Goal: Task Accomplishment & Management: Use online tool/utility

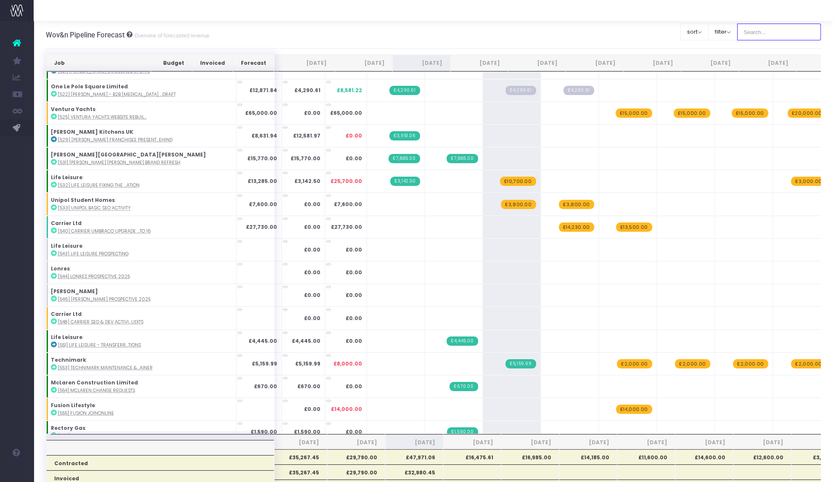
click at [411, 32] on input "text" at bounding box center [779, 32] width 84 height 17
type input "mcla"
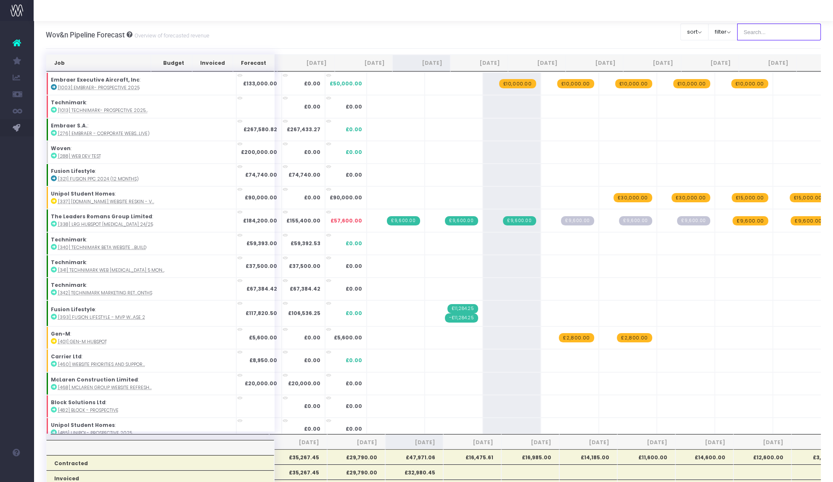
click at [756, 29] on input "text" at bounding box center [779, 32] width 84 height 17
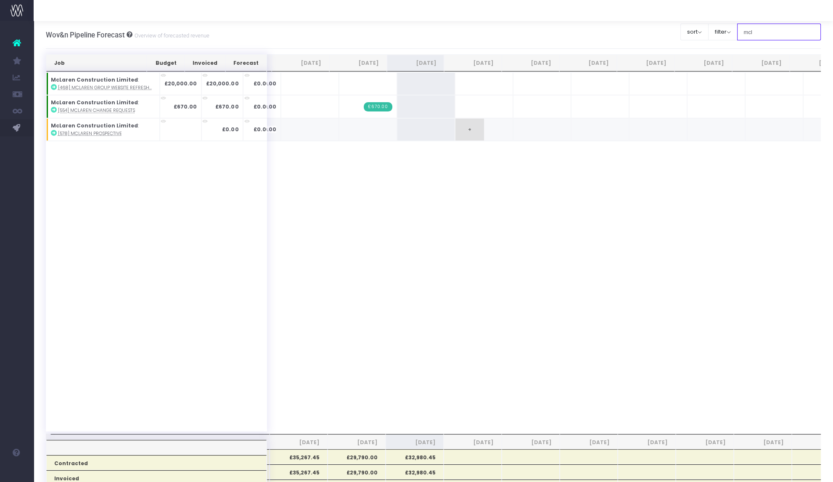
type input "mcl"
click at [459, 132] on span "+" at bounding box center [469, 130] width 29 height 22
type input "5000"
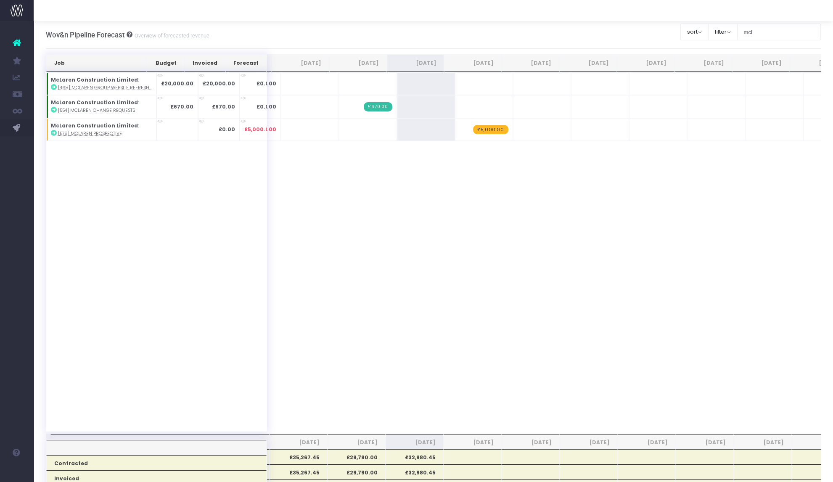
click at [0, 0] on span "+" at bounding box center [0, 0] width 0 height 0
click at [526, 130] on span "+" at bounding box center [527, 130] width 29 height 22
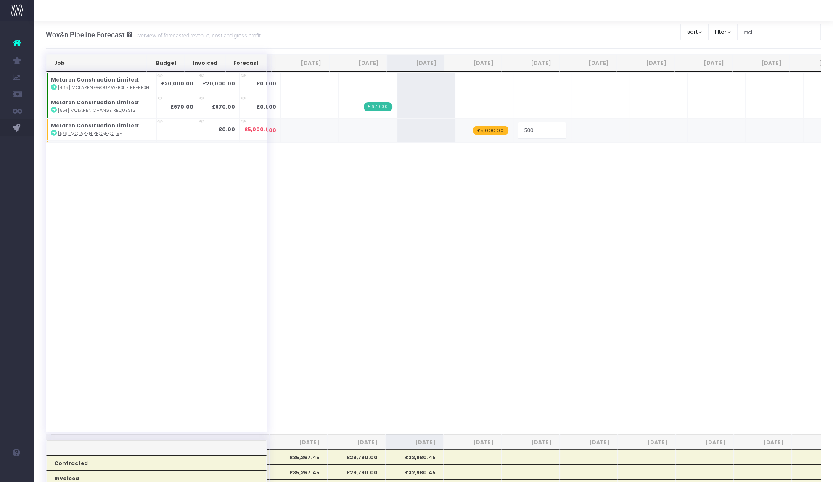
type input "5000"
click at [535, 125] on span "-£5,000.00" at bounding box center [548, 126] width 35 height 9
click at [0, 0] on span "+" at bounding box center [0, 0] width 0 height 0
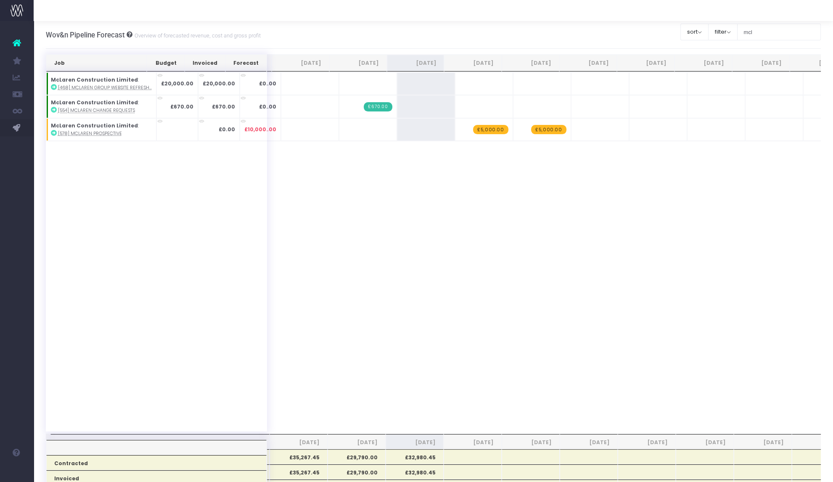
click at [0, 0] on span "+" at bounding box center [0, 0] width 0 height 0
type input "5000"
click at [455, 131] on span "+" at bounding box center [469, 130] width 29 height 22
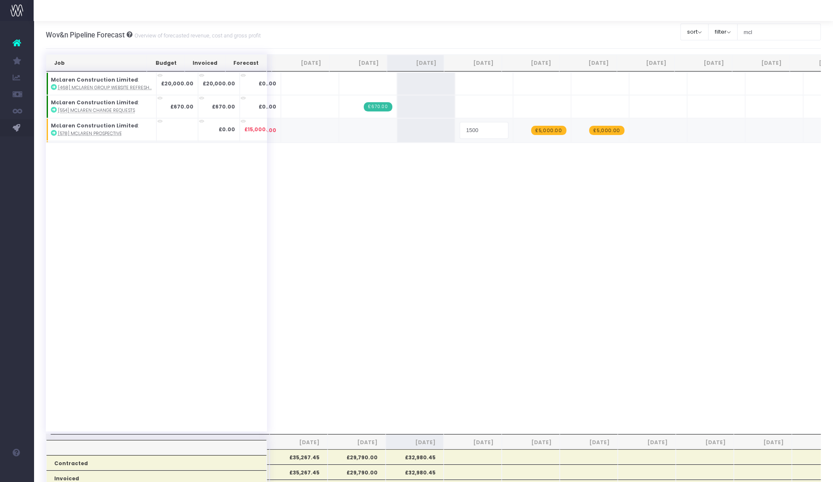
type input "15000"
click at [456, 129] on span "+" at bounding box center [470, 131] width 29 height 25
type input "1500"
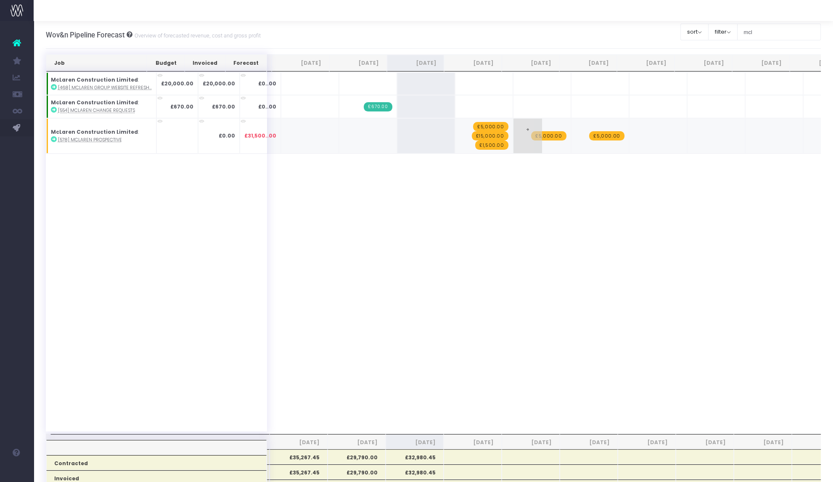
click at [513, 127] on span "+" at bounding box center [527, 136] width 29 height 34
type input "1500"
click at [571, 129] on span "+" at bounding box center [585, 136] width 29 height 34
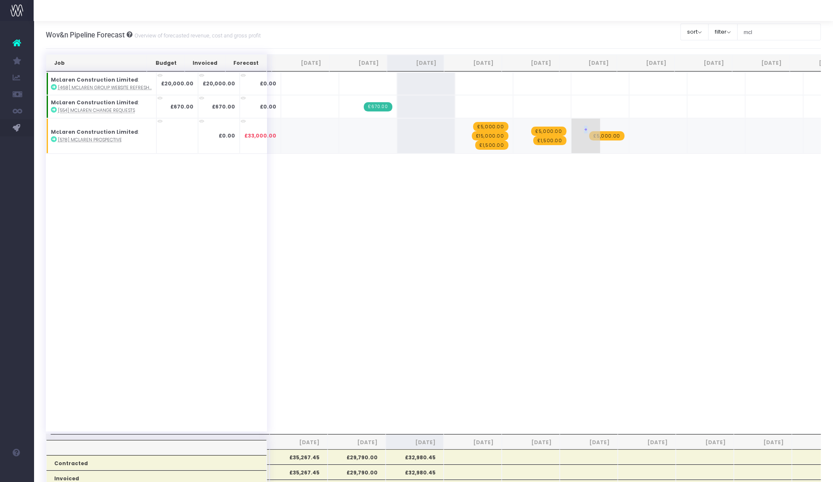
click at [571, 129] on span "+" at bounding box center [585, 136] width 29 height 34
type input "1500"
click at [630, 126] on span "+" at bounding box center [643, 136] width 29 height 34
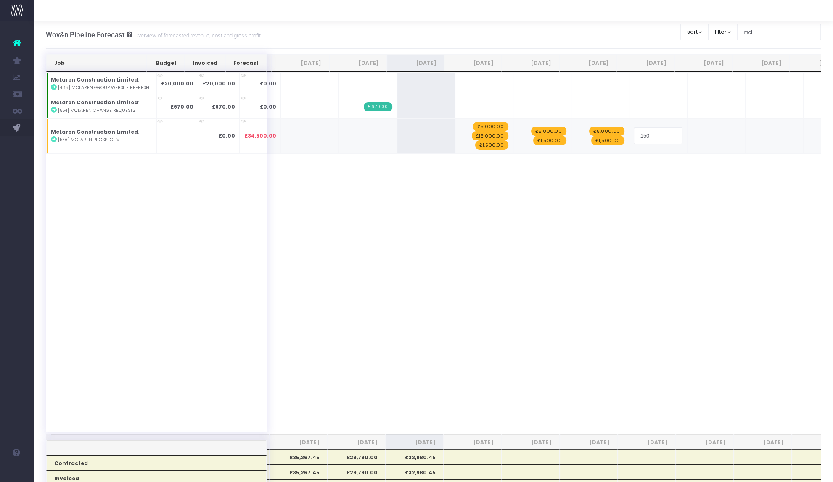
type input "1500"
click at [0, 0] on span "+" at bounding box center [0, 0] width 0 height 0
type input "1500"
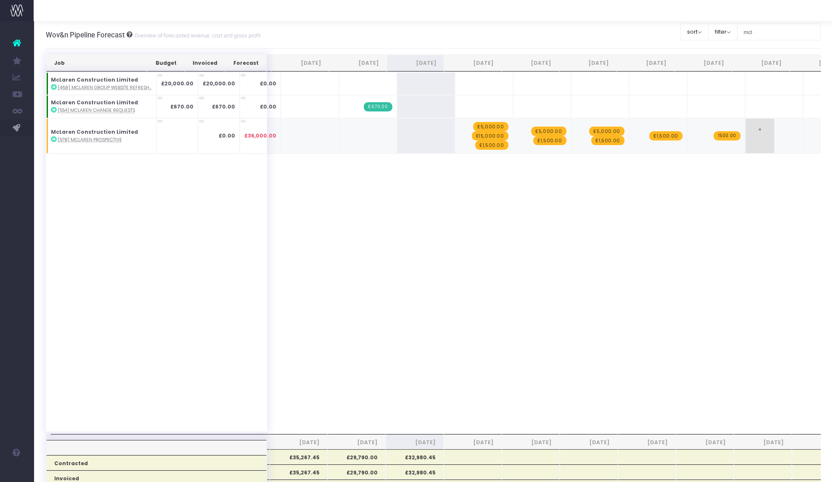
click at [746, 135] on span "+" at bounding box center [760, 136] width 29 height 34
type input "1500"
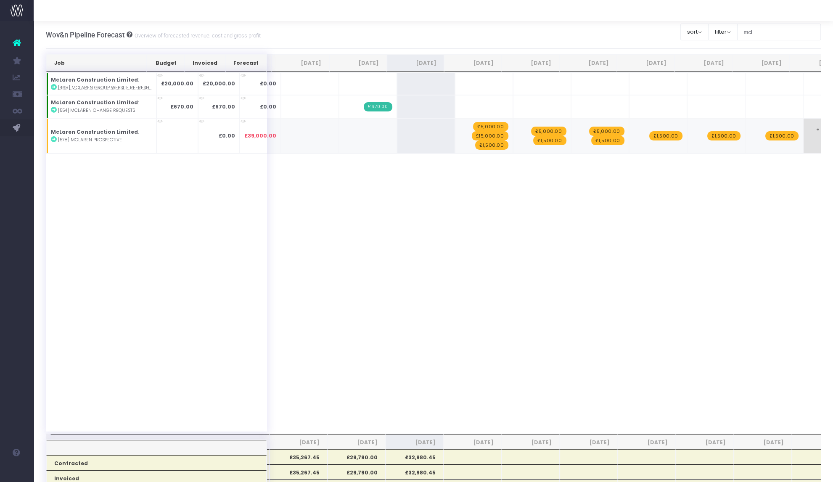
click at [804, 139] on span "+" at bounding box center [818, 136] width 29 height 34
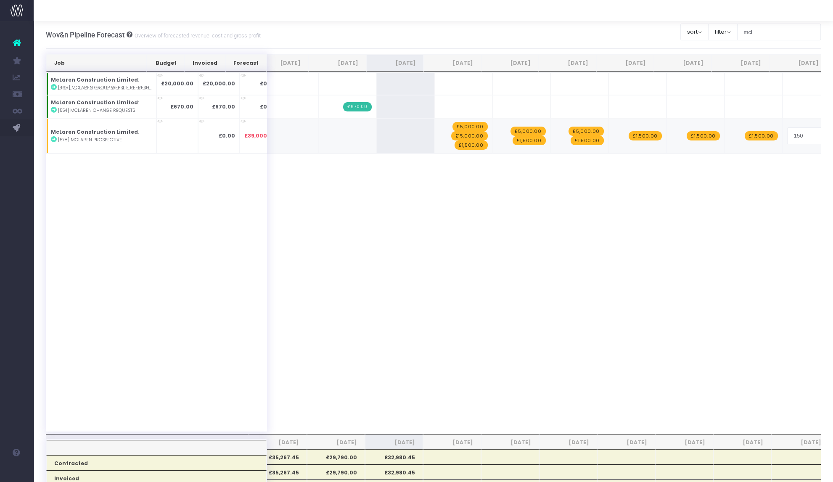
type input "1500"
click at [609, 127] on span "+" at bounding box center [623, 136] width 29 height 34
type input "5000"
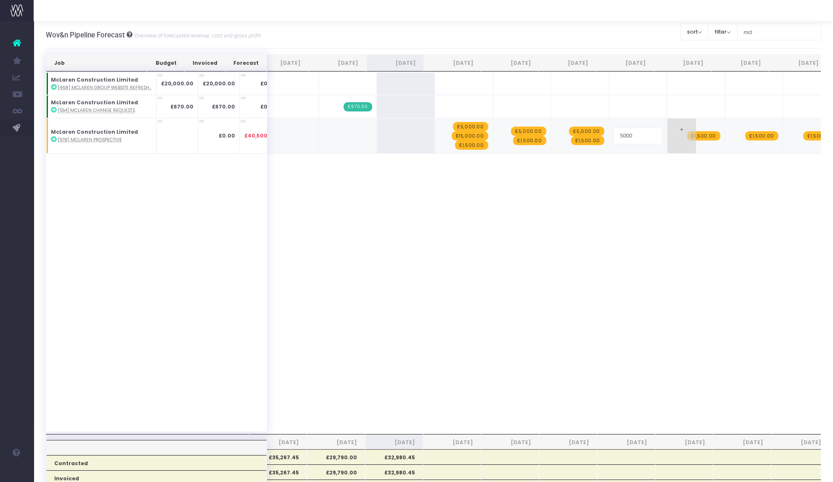
click at [0, 0] on span "+" at bounding box center [0, 0] width 0 height 0
type input "5000"
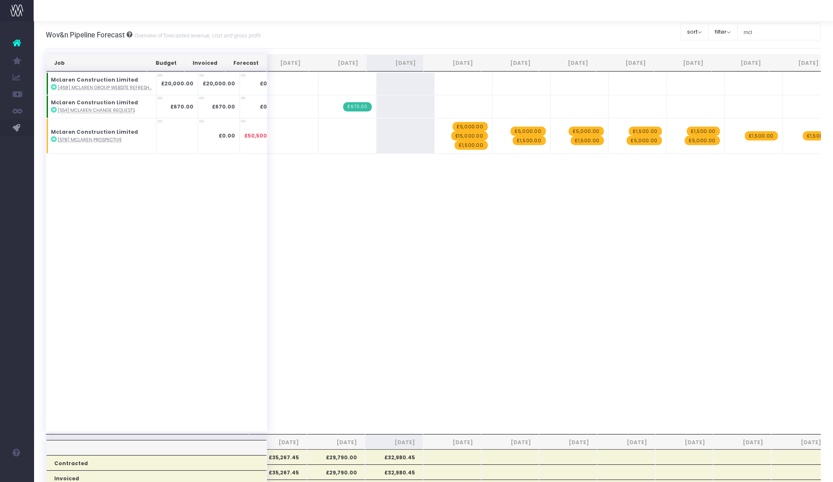
click at [0, 0] on span "+" at bounding box center [0, 0] width 0 height 0
type input "5000"
click at [783, 130] on span "+" at bounding box center [797, 136] width 29 height 34
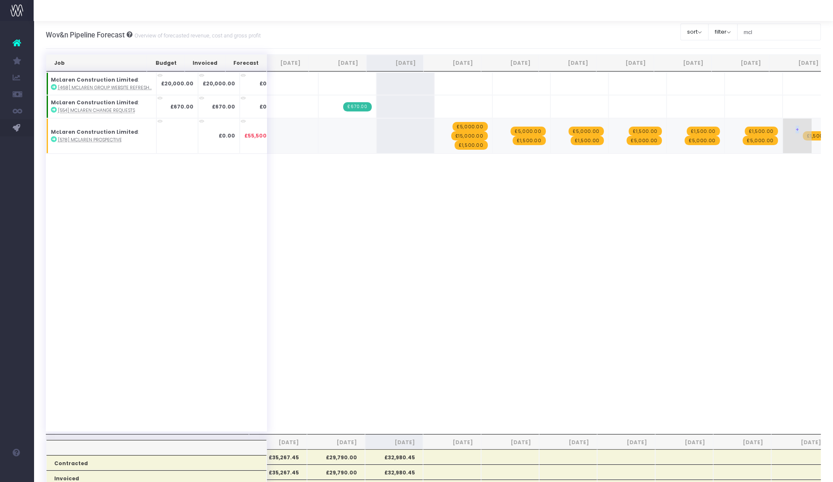
click at [783, 130] on span "+" at bounding box center [797, 136] width 29 height 34
type input "5000"
click at [753, 32] on input "mcl" at bounding box center [779, 32] width 84 height 17
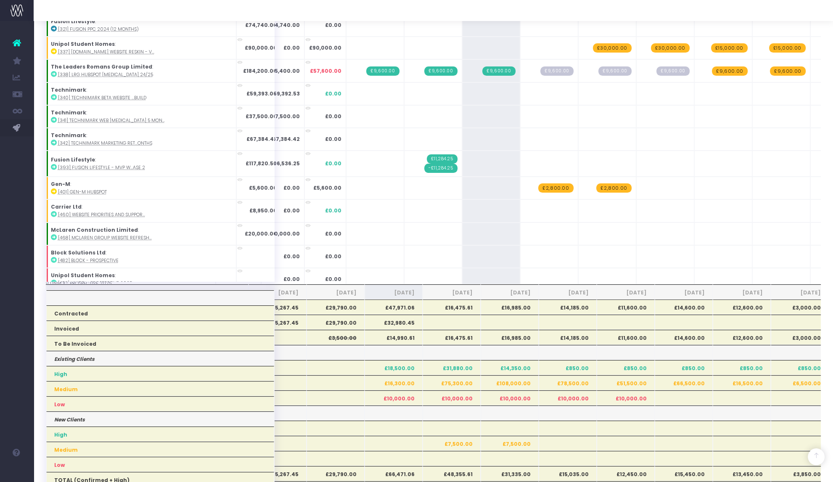
scroll to position [171, 0]
